Goal: Transaction & Acquisition: Book appointment/travel/reservation

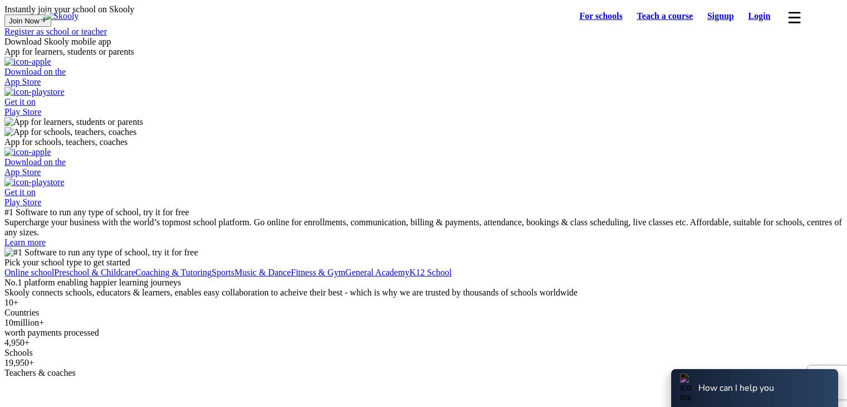
click at [755, 16] on link "Login" at bounding box center [759, 16] width 37 height 16
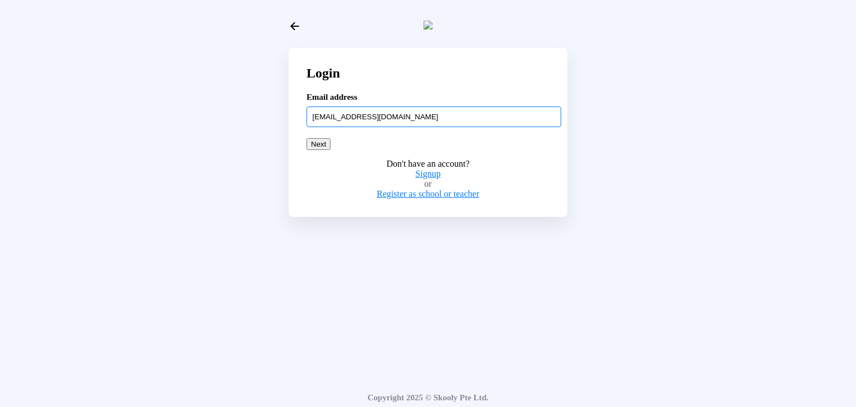
type input "[EMAIL_ADDRESS][DOMAIN_NAME]"
click at [387, 178] on div "Don't have an account? Signup or Register as school or teacher" at bounding box center [427, 174] width 243 height 49
click at [330, 150] on button "Next" at bounding box center [318, 144] width 24 height 12
click at [218, 192] on div "Login Email address [EMAIL_ADDRESS][DOMAIN_NAME] Next Don't have an account? Si…" at bounding box center [427, 207] width 847 height 407
click at [460, 126] on input "[EMAIL_ADDRESS][DOMAIN_NAME]" at bounding box center [433, 116] width 255 height 20
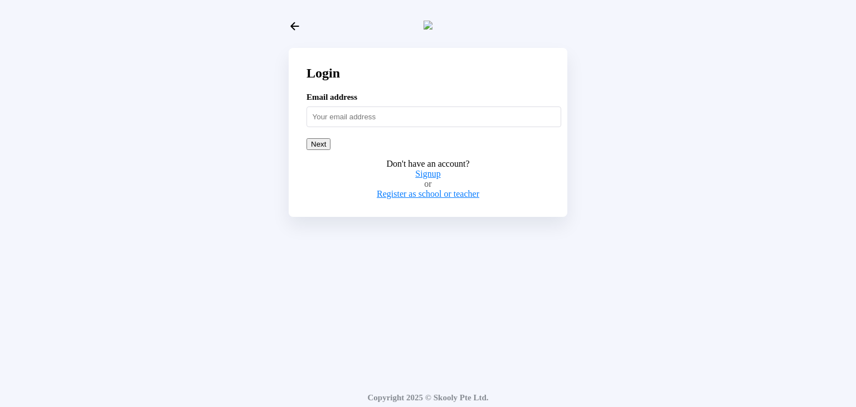
type input "[URL] **"
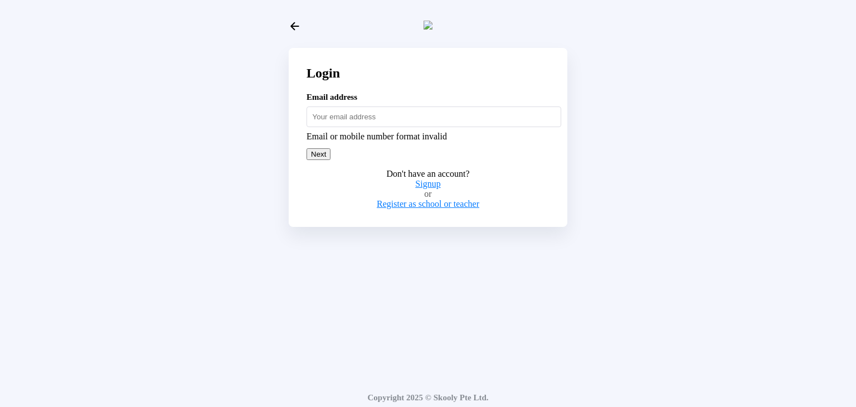
type input "m"
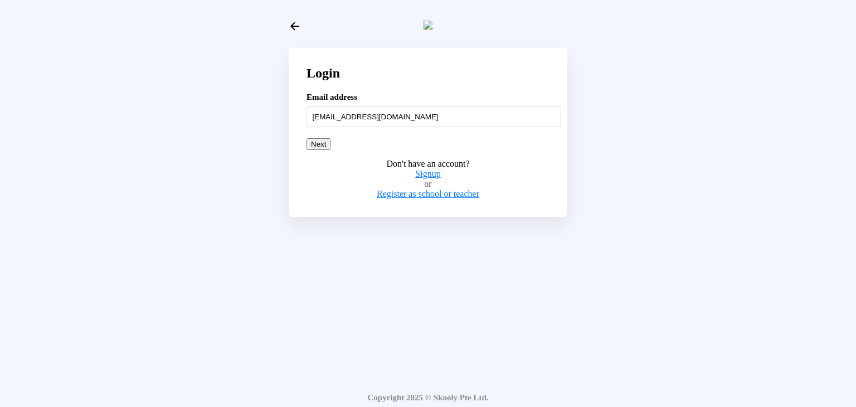
type input "[EMAIL_ADDRESS][DOMAIN_NAME]"
click at [330, 150] on button "Next" at bounding box center [318, 144] width 24 height 12
drag, startPoint x: 437, startPoint y: 128, endPoint x: 267, endPoint y: 103, distance: 171.7
click at [272, 105] on div "Login Email address [EMAIL_ADDRESS][DOMAIN_NAME] Next Don't have an account? Si…" at bounding box center [427, 207] width 847 height 407
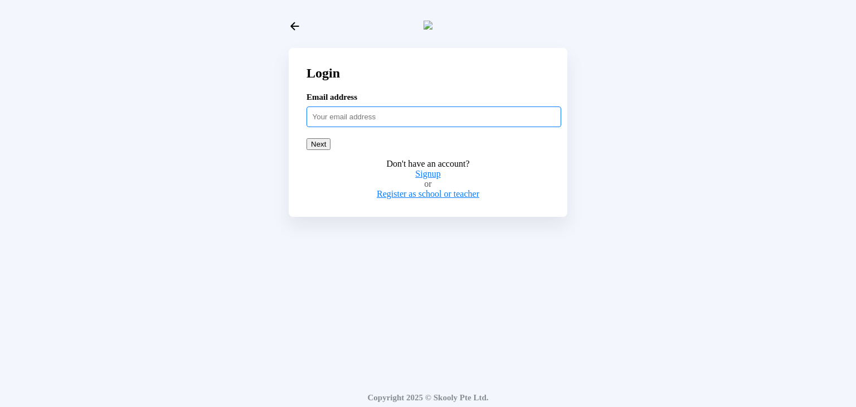
paste input "[EMAIL_ADDRESS][DOMAIN_NAME]"
type input "[EMAIL_ADDRESS][DOMAIN_NAME]"
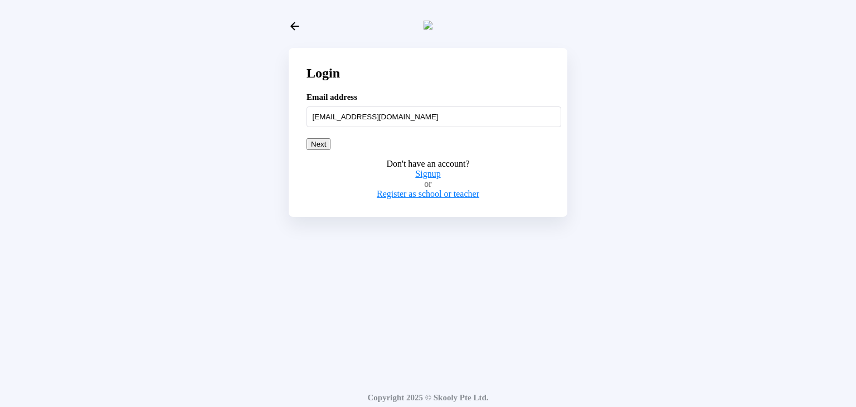
click at [330, 150] on button "Next" at bounding box center [318, 144] width 24 height 12
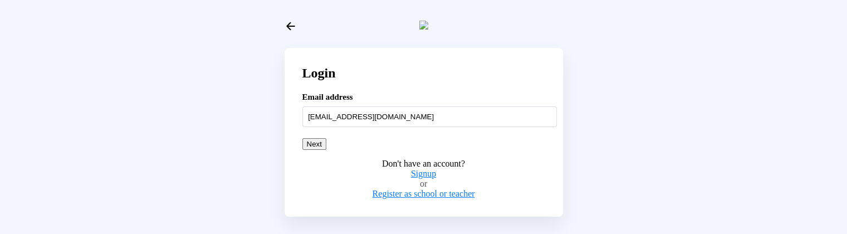
drag, startPoint x: 636, startPoint y: 211, endPoint x: 640, endPoint y: 196, distance: 16.0
click at [640, 197] on div "Login Email address [EMAIL_ADDRESS][DOMAIN_NAME] Next Don't have an account? Si…" at bounding box center [423, 128] width 838 height 248
click at [640, 196] on div "Login Email address [EMAIL_ADDRESS][DOMAIN_NAME] Next Don't have an account? Si…" at bounding box center [423, 128] width 838 height 248
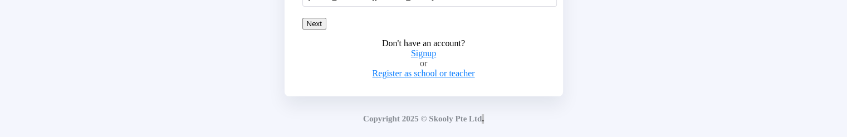
scroll to position [96, 0]
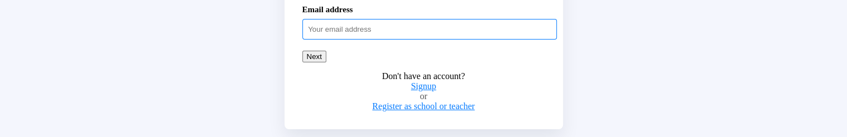
click at [339, 39] on input "text" at bounding box center [429, 29] width 255 height 20
paste input "nattumom@mailinator.com"
type input "nattumom@mailinator.com"
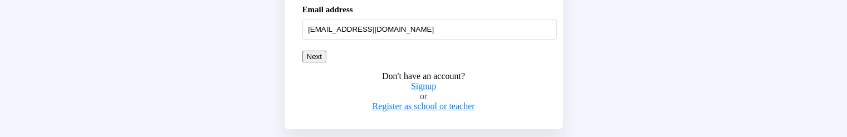
click at [326, 62] on button "Next" at bounding box center [314, 57] width 24 height 12
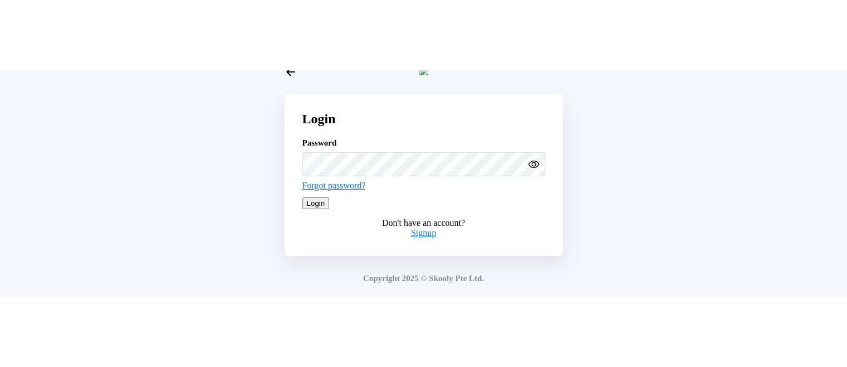
scroll to position [21, 0]
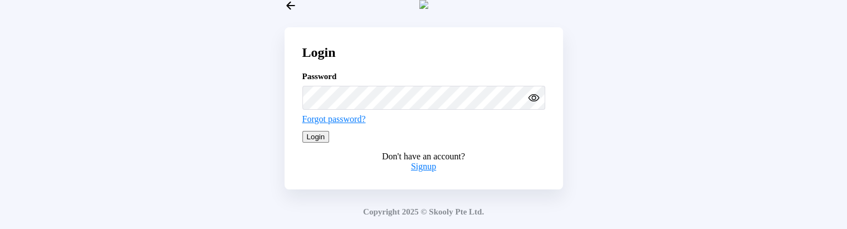
click at [330, 136] on button "Login" at bounding box center [315, 137] width 27 height 12
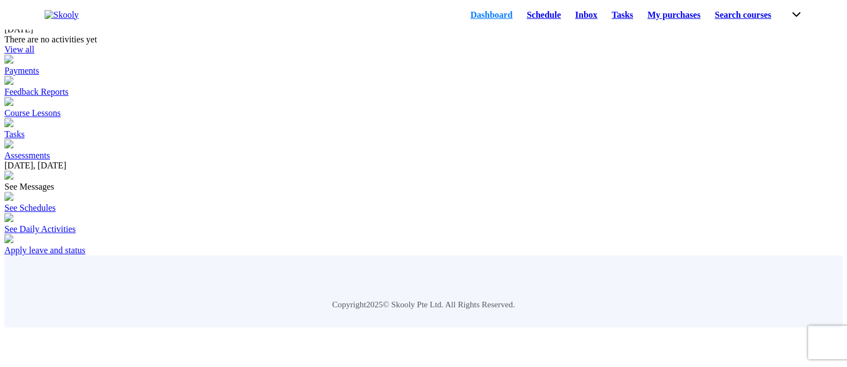
click at [680, 136] on div "See Schedules" at bounding box center [423, 208] width 838 height 10
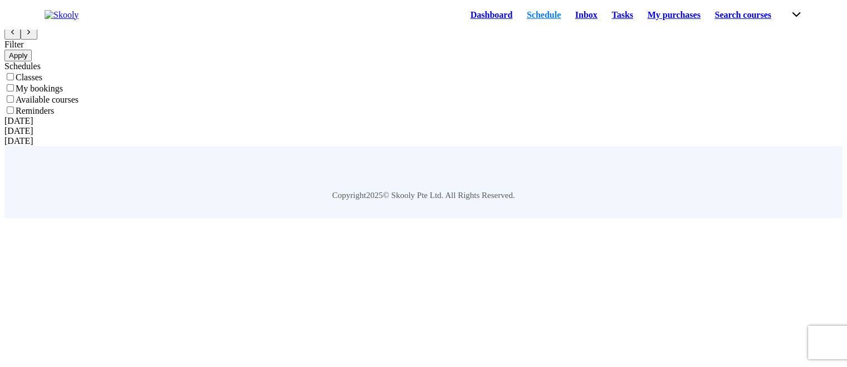
click at [37, 39] on button at bounding box center [29, 33] width 16 height 12
click at [16, 36] on icon "Chevron Back" at bounding box center [12, 31] width 7 height 7
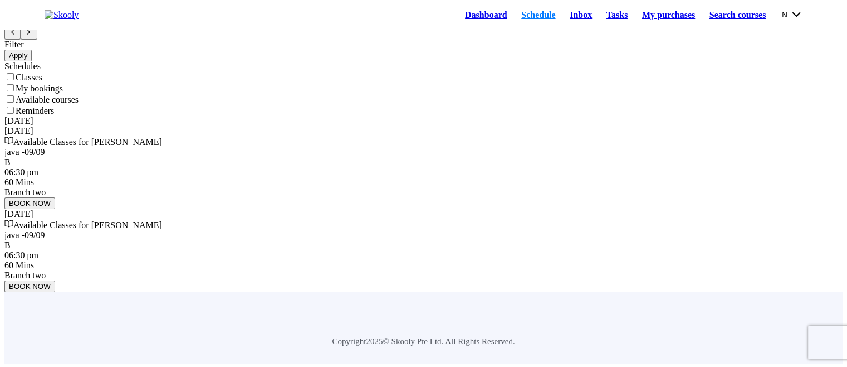
click at [800, 39] on div at bounding box center [423, 33] width 838 height 12
click at [32, 36] on icon "Chevron Forward" at bounding box center [28, 31] width 7 height 7
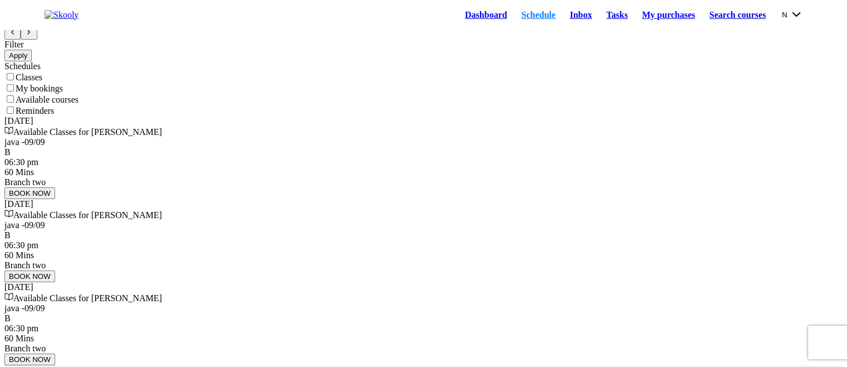
click at [21, 39] on button at bounding box center [12, 33] width 16 height 12
click at [37, 39] on button at bounding box center [29, 33] width 16 height 12
click at [753, 39] on div "Schedule" at bounding box center [423, 28] width 838 height 22
click at [16, 36] on icon "Chevron Back" at bounding box center [12, 31] width 7 height 7
drag, startPoint x: 731, startPoint y: 172, endPoint x: 773, endPoint y: 172, distance: 41.8
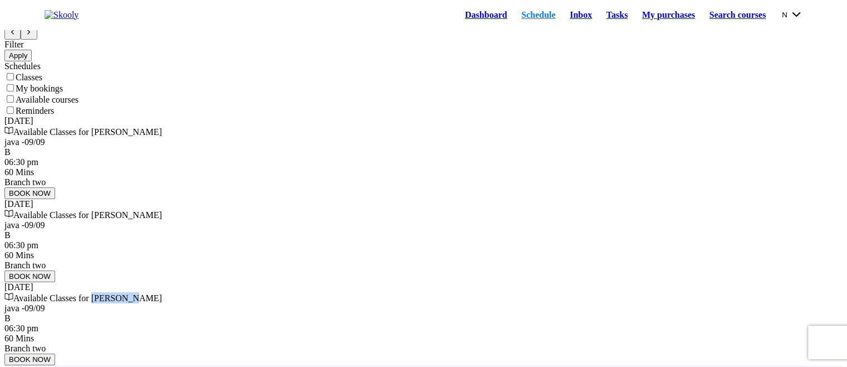
click at [773, 136] on div "Available Classes for Brad Pitt" at bounding box center [423, 297] width 838 height 11
copy span "[PERSON_NAME]"
click at [794, 16] on button "N" at bounding box center [792, 14] width 21 height 12
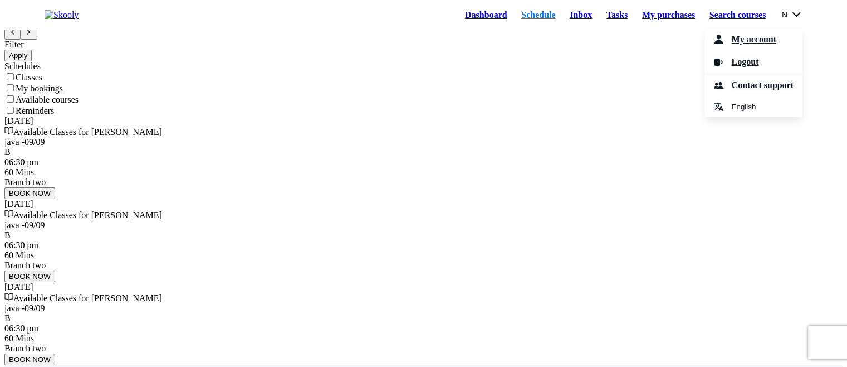
click at [508, 83] on div "Schedule Filter Apply Schedules Classes My bookings Available courses Reminders…" at bounding box center [423, 184] width 838 height 360
click at [784, 21] on button "N" at bounding box center [792, 14] width 21 height 12
click at [798, 18] on button "N" at bounding box center [792, 14] width 21 height 12
click at [326, 136] on div "Available Classes for Brad Pitt java -09/09 B 06:30 pm 60 Mins Branch two BOOK …" at bounding box center [423, 162] width 838 height 73
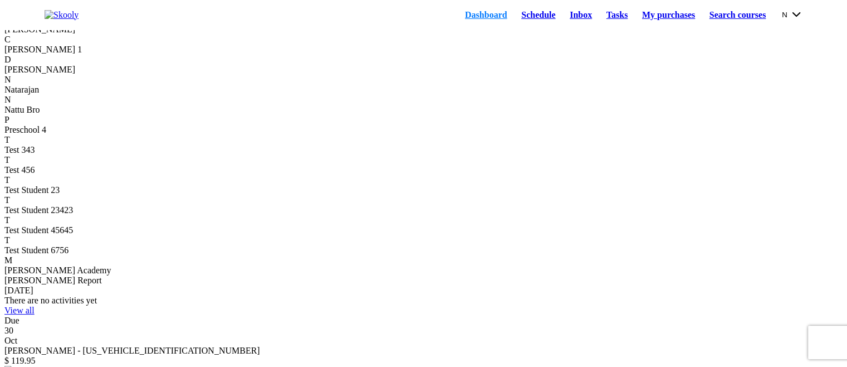
click at [514, 23] on link "Schedule" at bounding box center [538, 15] width 48 height 16
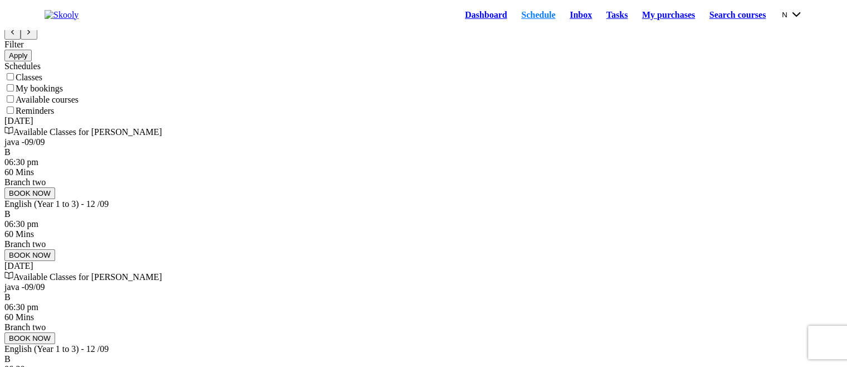
click at [460, 23] on link "Dashboard" at bounding box center [486, 15] width 56 height 16
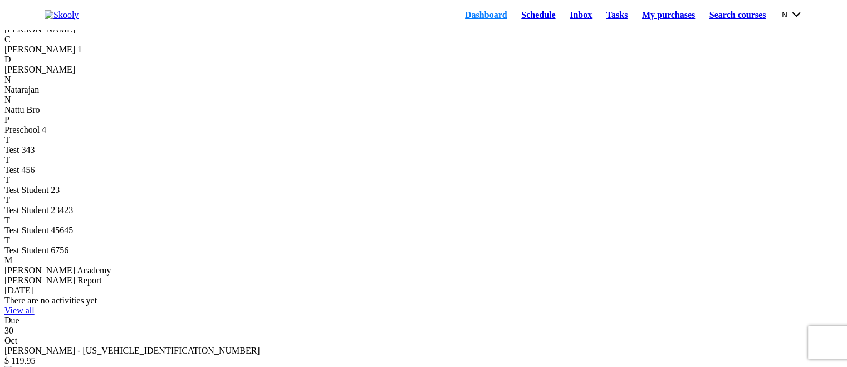
click at [96, 45] on div "C" at bounding box center [423, 40] width 838 height 10
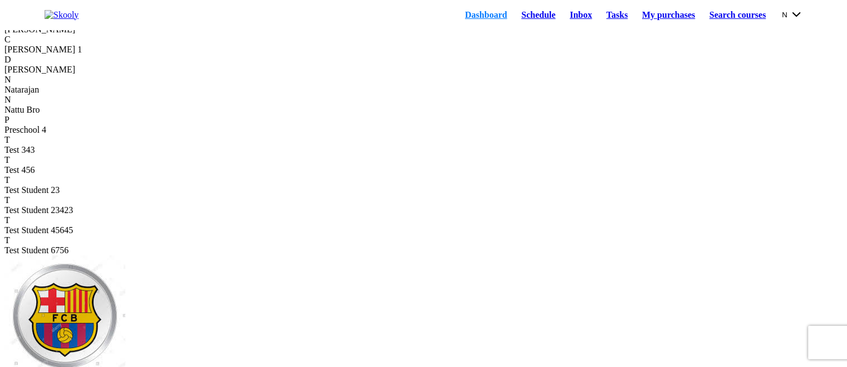
click at [514, 16] on link "Schedule" at bounding box center [538, 15] width 48 height 16
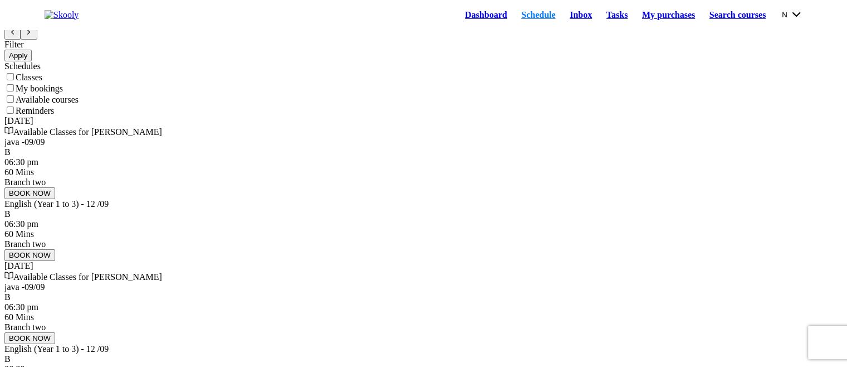
click at [458, 18] on link "Dashboard" at bounding box center [486, 15] width 56 height 16
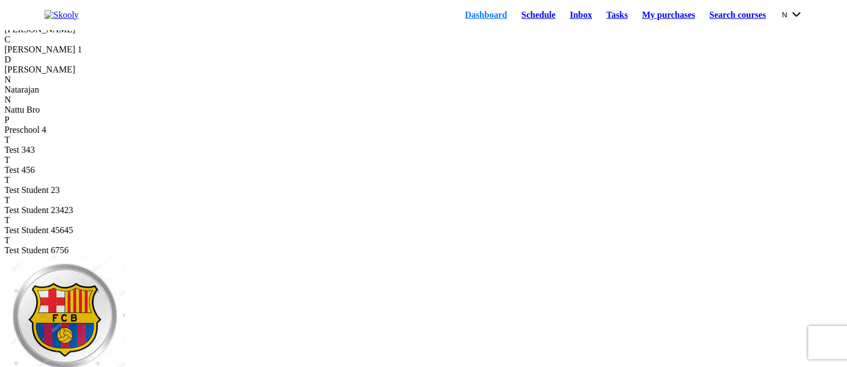
click at [62, 25] on div "B" at bounding box center [423, 19] width 838 height 10
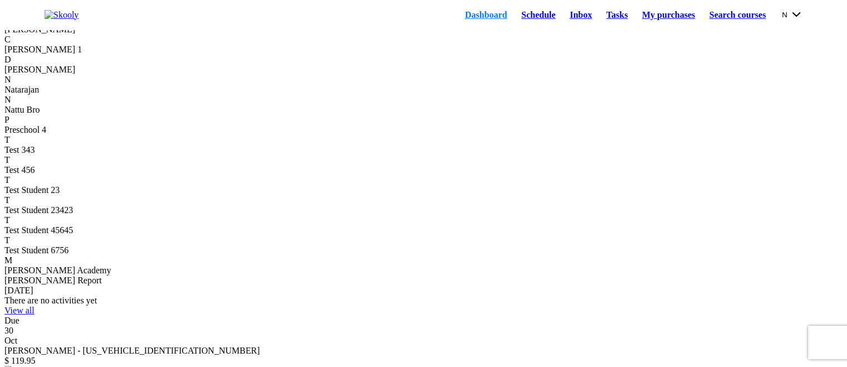
click at [97, 45] on div "C" at bounding box center [423, 40] width 838 height 10
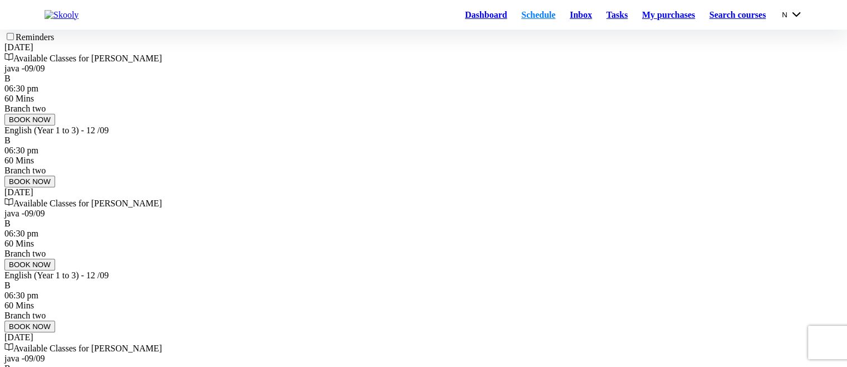
scroll to position [74, 0]
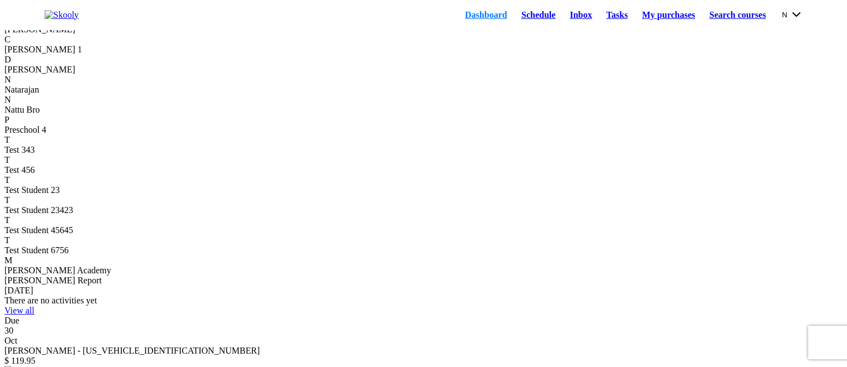
click at [514, 23] on link "Schedule" at bounding box center [538, 15] width 48 height 16
click at [514, 20] on link "Schedule" at bounding box center [538, 15] width 48 height 16
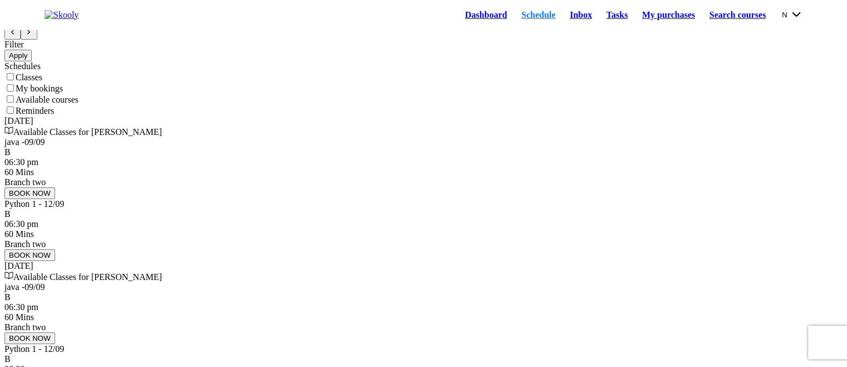
click at [55, 261] on button "BOOK NOW" at bounding box center [29, 255] width 51 height 12
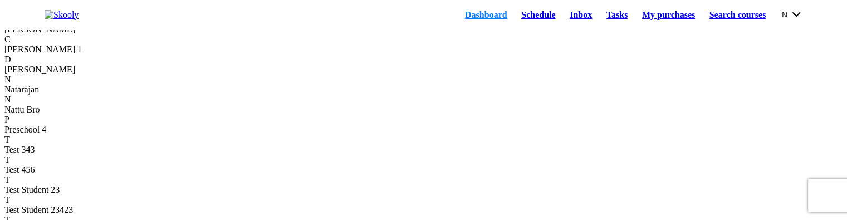
click at [514, 18] on link "Schedule" at bounding box center [538, 15] width 48 height 16
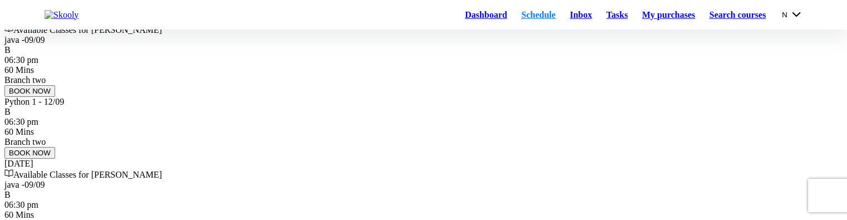
scroll to position [167, 0]
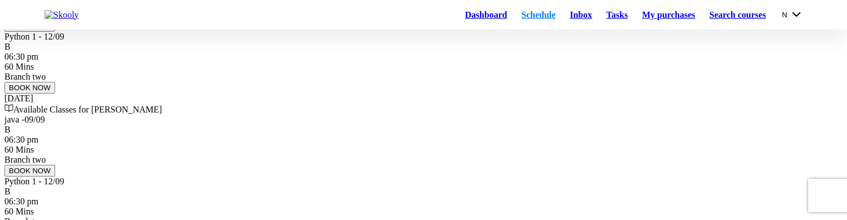
click at [55, 94] on button "BOOK NOW" at bounding box center [29, 88] width 51 height 12
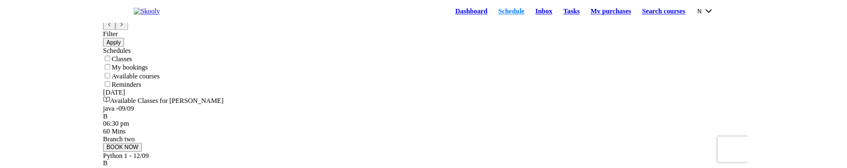
scroll to position [0, 0]
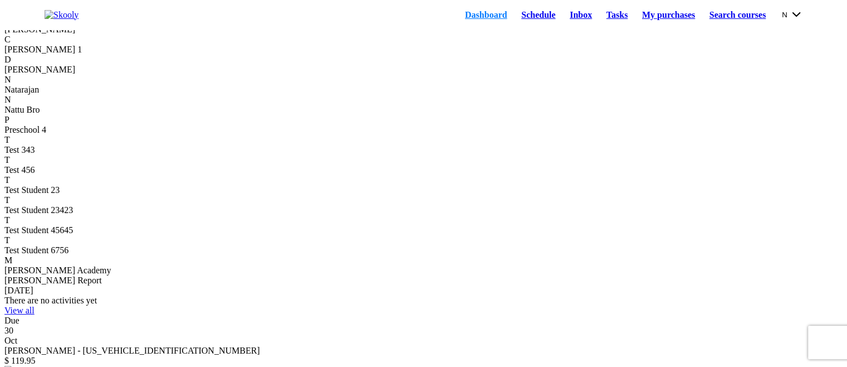
click at [523, 16] on link "Schedule" at bounding box center [538, 15] width 48 height 16
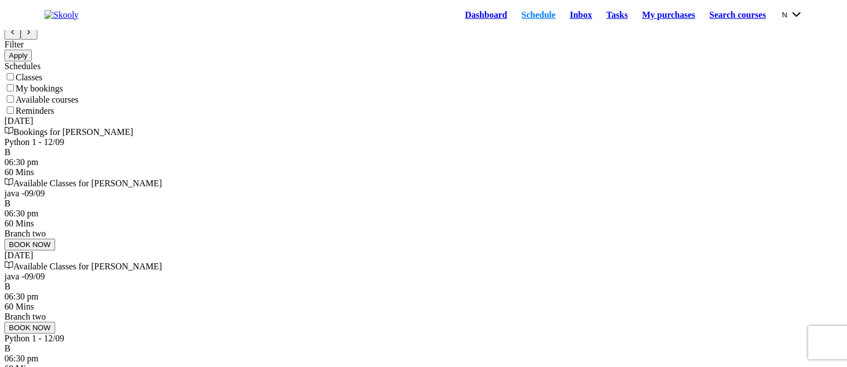
scroll to position [56, 0]
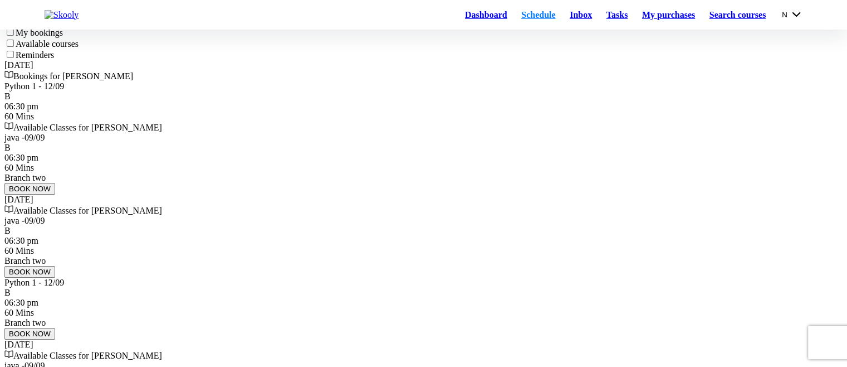
click at [297, 121] on div "60 Mins" at bounding box center [423, 116] width 838 height 10
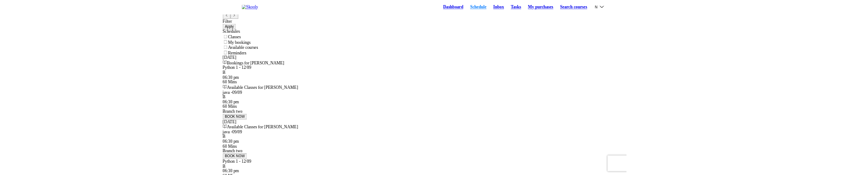
scroll to position [0, 0]
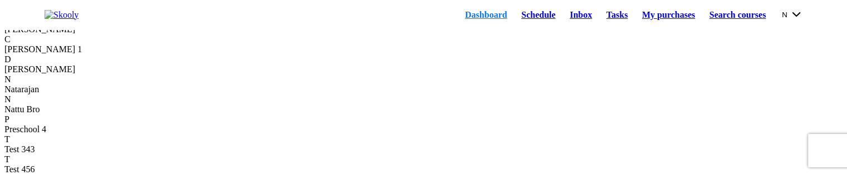
click at [514, 23] on link "Schedule" at bounding box center [538, 15] width 48 height 16
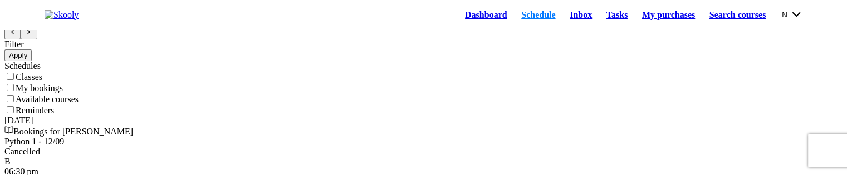
click at [318, 119] on div "[DATE]" at bounding box center [423, 121] width 838 height 10
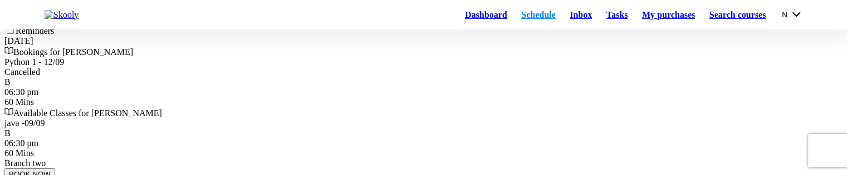
scroll to position [56, 0]
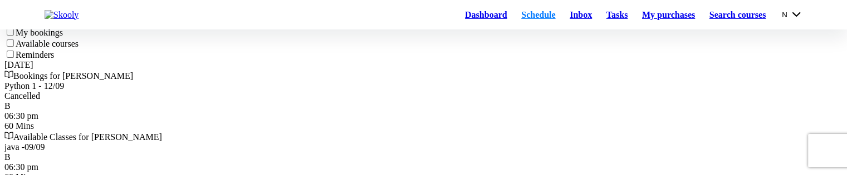
click at [342, 101] on div "Cancelled" at bounding box center [423, 96] width 838 height 10
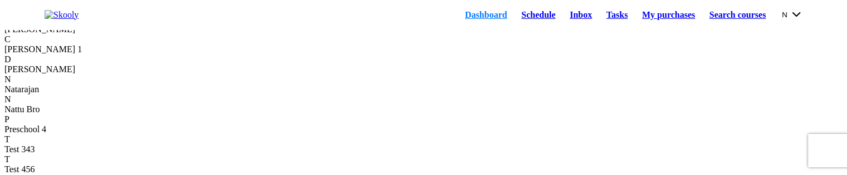
click at [514, 16] on link "Schedule" at bounding box center [538, 15] width 48 height 16
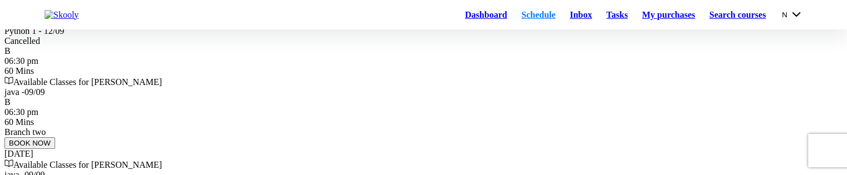
scroll to position [111, 0]
click at [293, 76] on div "Python 1 - 12/09 Cancelled B 06:30 pm 60 Mins" at bounding box center [423, 51] width 838 height 50
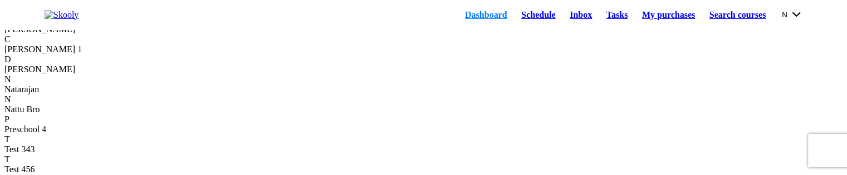
click at [514, 23] on link "Schedule" at bounding box center [538, 15] width 48 height 16
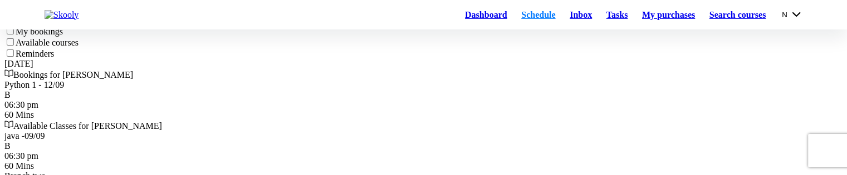
scroll to position [56, 0]
click at [353, 101] on div "Python 1 - 12/09 B" at bounding box center [423, 91] width 838 height 20
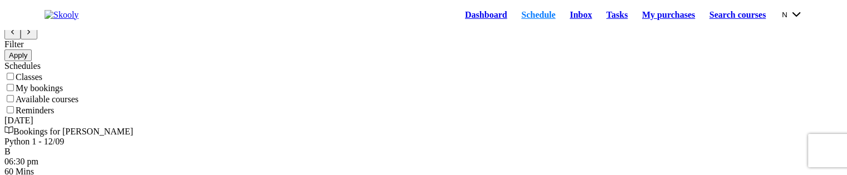
scroll to position [0, 0]
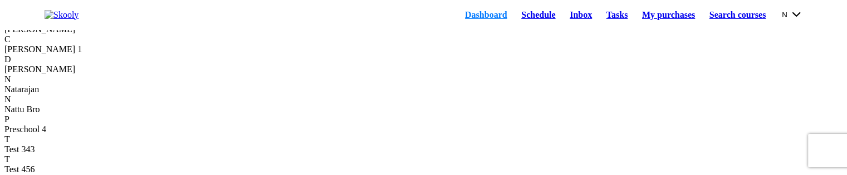
click at [514, 21] on link "Schedule" at bounding box center [538, 15] width 48 height 16
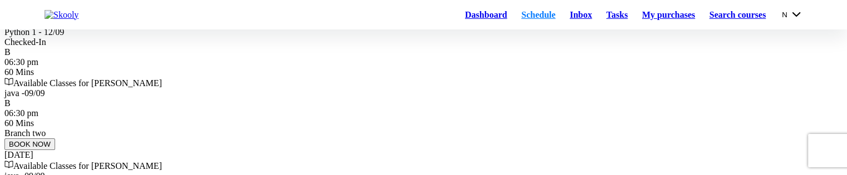
scroll to position [111, 0]
click at [354, 76] on div "06:30 pm 60 Mins" at bounding box center [423, 66] width 838 height 20
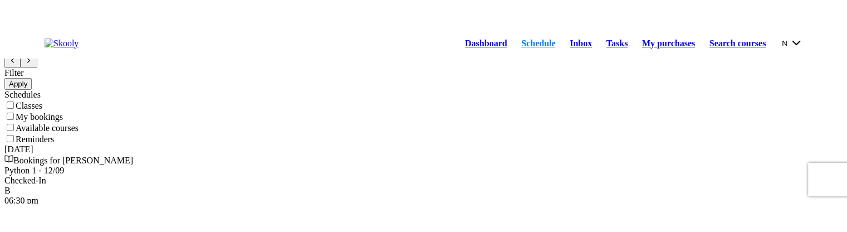
scroll to position [111, 0]
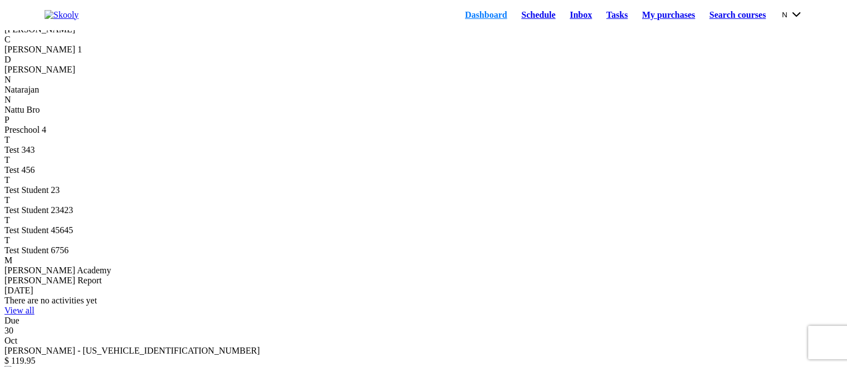
click at [514, 19] on link "Schedule" at bounding box center [538, 15] width 48 height 16
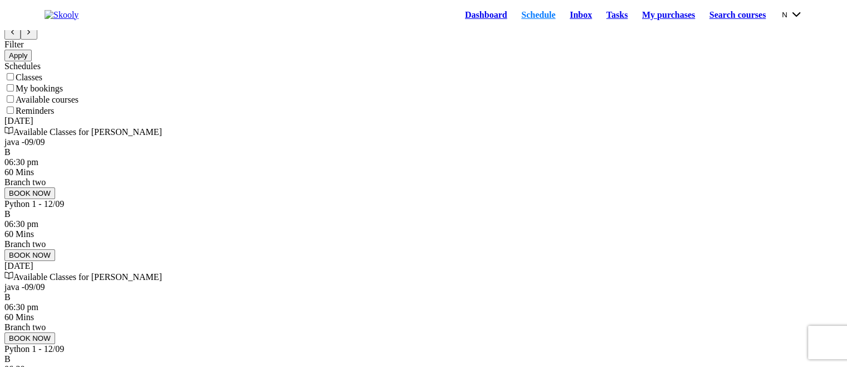
click at [325, 249] on div "06:30 pm 60 Mins Branch two" at bounding box center [423, 234] width 838 height 30
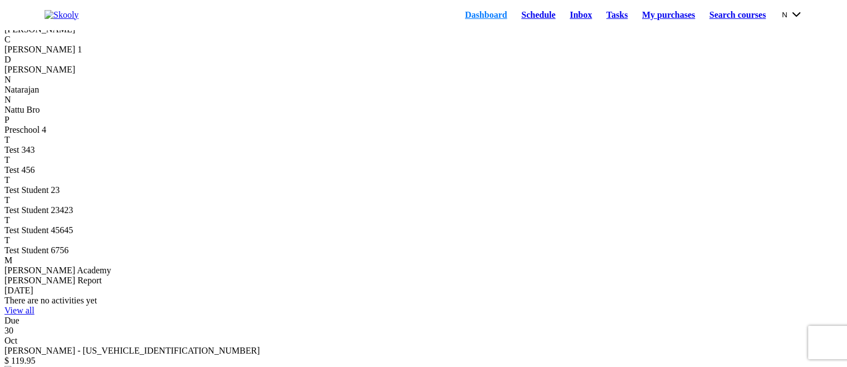
click at [514, 23] on link "Schedule" at bounding box center [538, 15] width 48 height 16
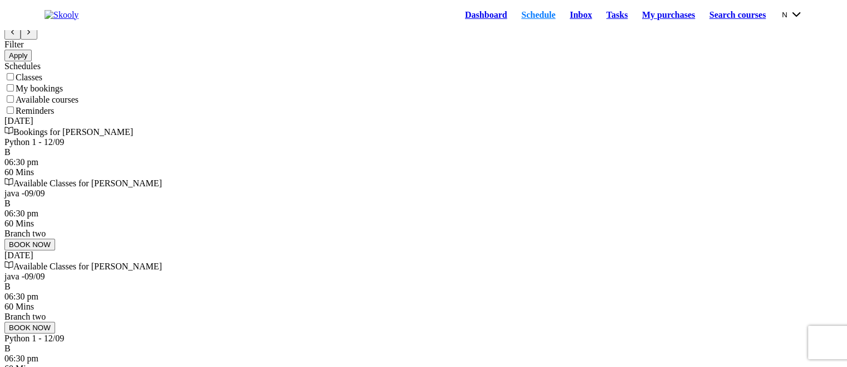
click at [315, 177] on div "06:30 pm 60 Mins" at bounding box center [423, 167] width 838 height 20
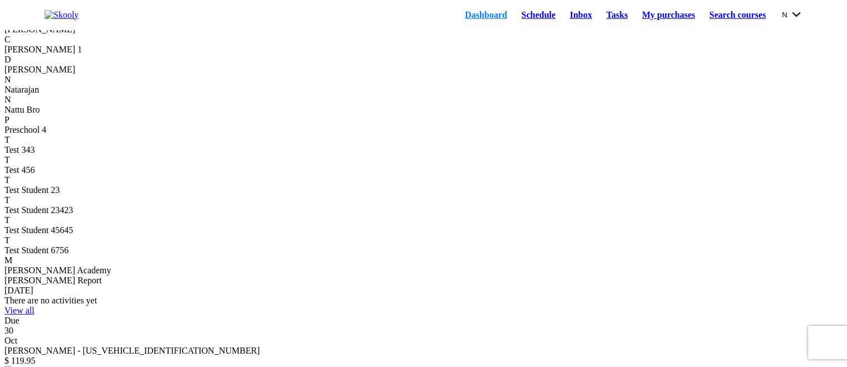
click at [521, 23] on link "Schedule" at bounding box center [538, 15] width 48 height 16
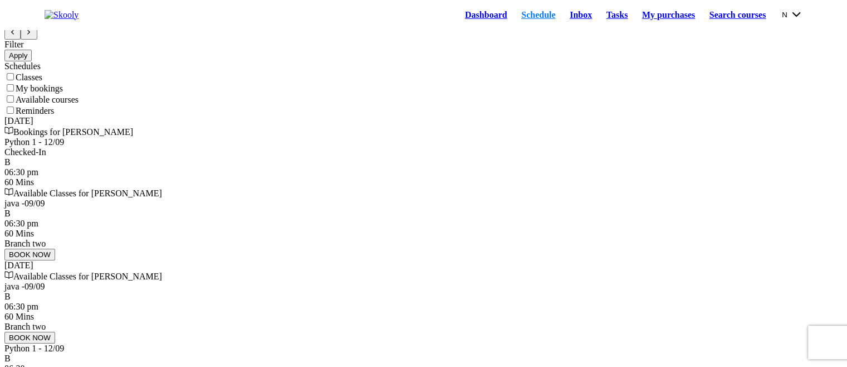
click at [340, 157] on div "Checked-In" at bounding box center [423, 152] width 838 height 10
click at [616, 129] on div "[DATE] Bookings for [PERSON_NAME] Python 1 - 12/09 Checked-In B 06:30 pm 60 Min…" at bounding box center [423, 333] width 838 height 434
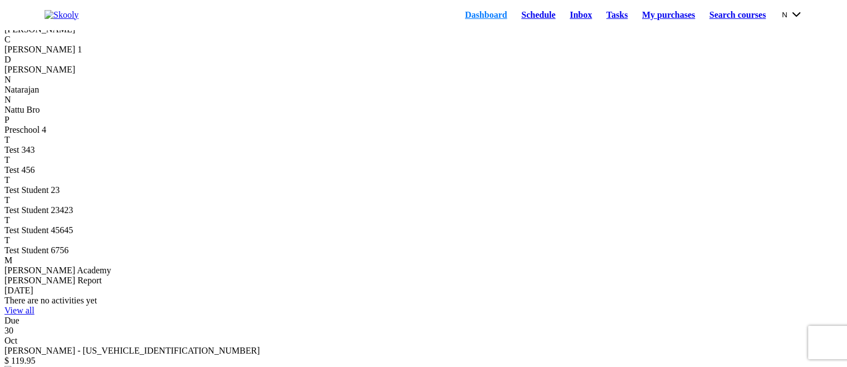
click at [518, 21] on link "Schedule" at bounding box center [538, 15] width 48 height 16
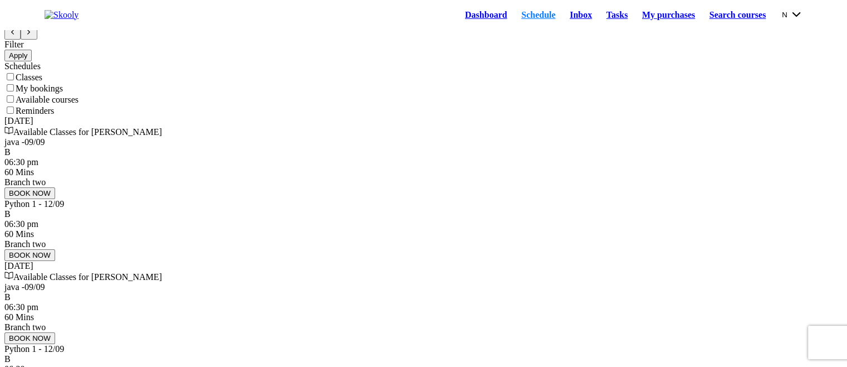
click at [332, 219] on div "Python 1 - 12/09 B" at bounding box center [423, 209] width 838 height 20
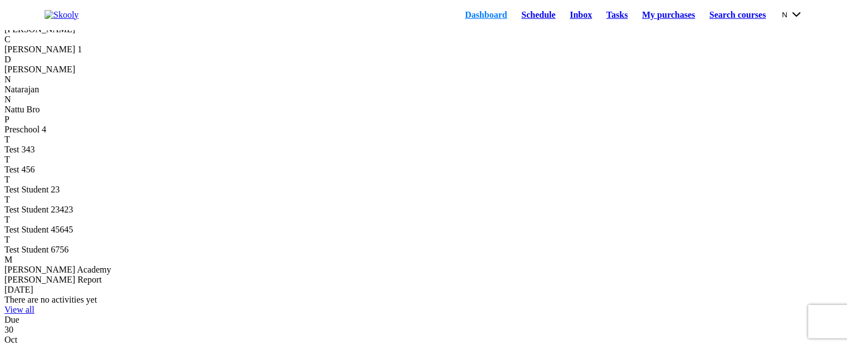
click at [525, 18] on link "Schedule" at bounding box center [538, 15] width 48 height 16
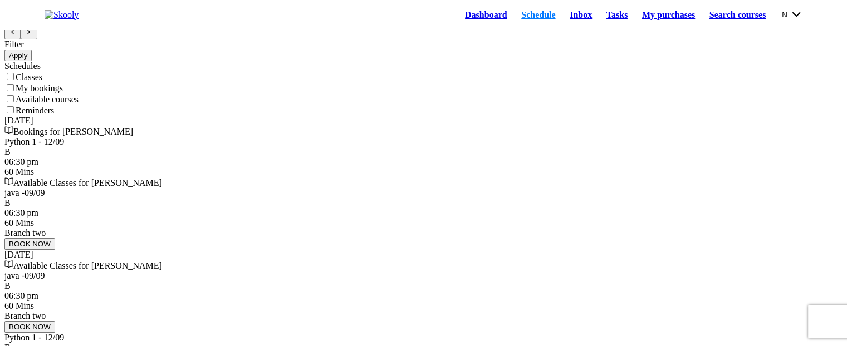
click at [338, 157] on div "Python 1 - 12/09 B" at bounding box center [423, 147] width 838 height 20
drag, startPoint x: 236, startPoint y: 80, endPoint x: 93, endPoint y: 44, distance: 147.7
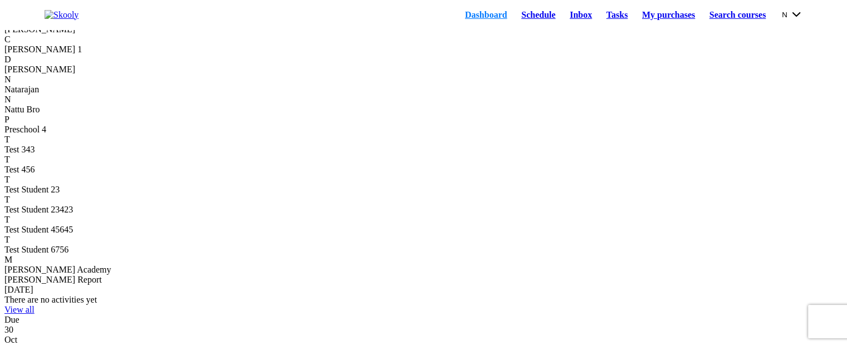
click at [524, 22] on link "Schedule" at bounding box center [538, 15] width 48 height 16
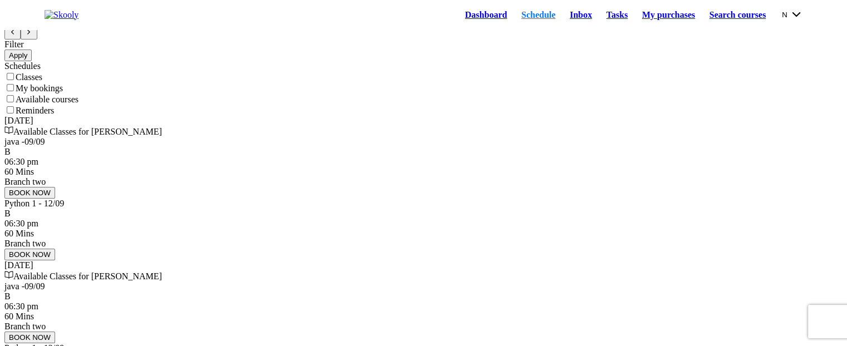
click at [316, 209] on div "Python 1 - 12/09" at bounding box center [423, 204] width 838 height 10
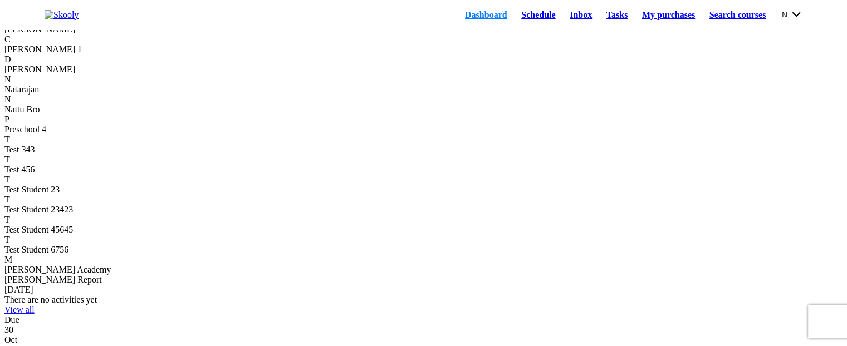
click at [522, 19] on link "Schedule" at bounding box center [538, 15] width 48 height 16
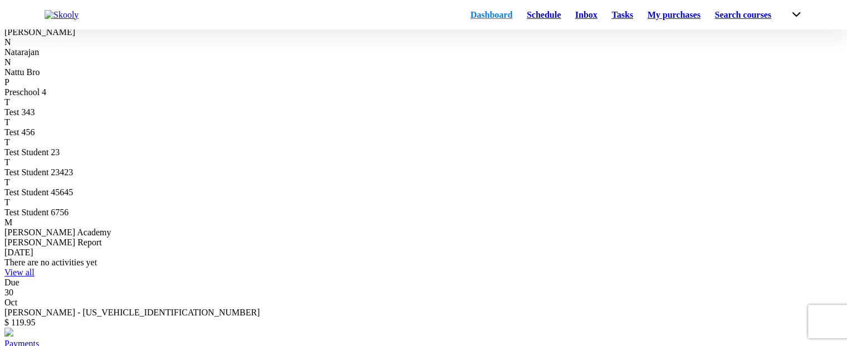
scroll to position [56, 0]
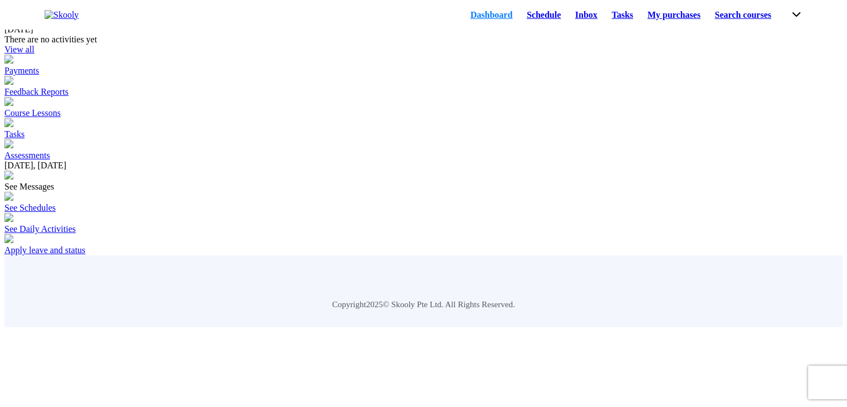
click at [520, 22] on link "Schedule" at bounding box center [544, 15] width 48 height 16
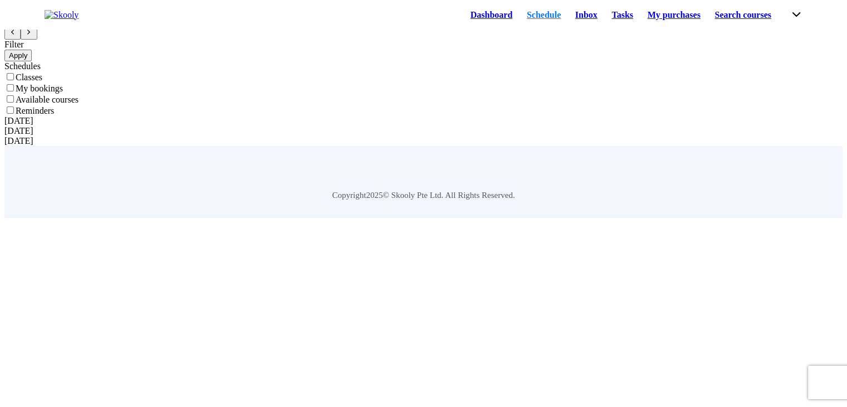
click at [295, 126] on div "[DATE]" at bounding box center [423, 121] width 838 height 10
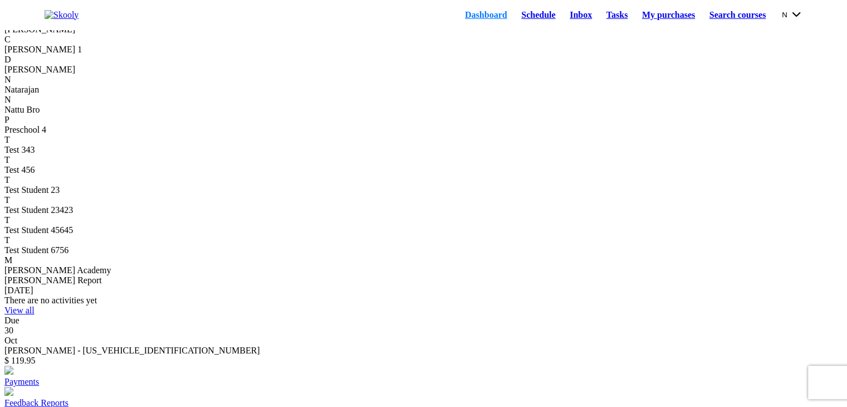
click at [514, 23] on link "Schedule" at bounding box center [538, 15] width 48 height 16
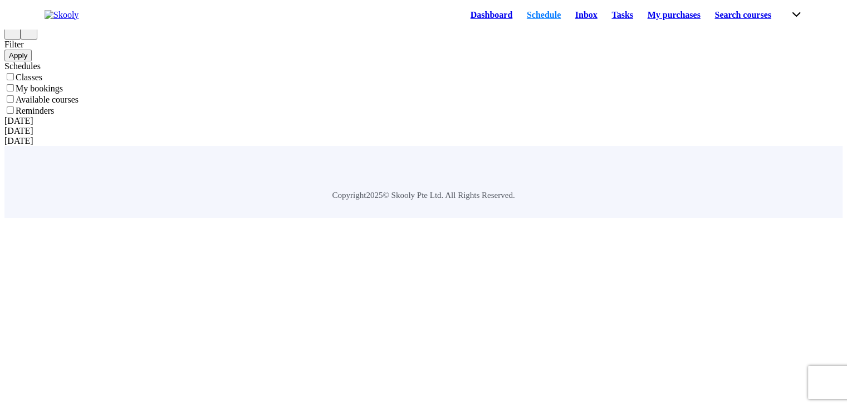
click at [520, 23] on link "Schedule" at bounding box center [544, 15] width 48 height 16
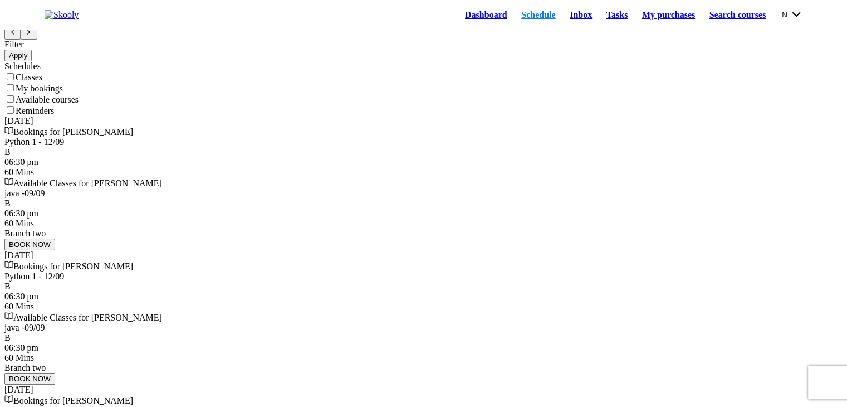
click at [285, 177] on div "60 Mins" at bounding box center [423, 172] width 838 height 10
